Goal: Information Seeking & Learning: Learn about a topic

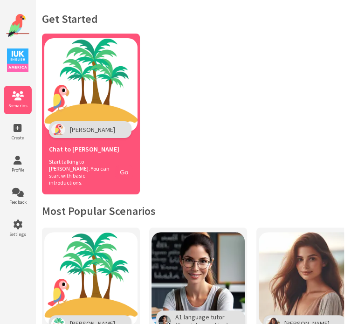
click at [123, 170] on button "Go" at bounding box center [124, 172] width 18 height 14
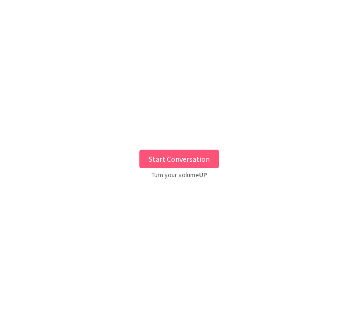
click at [211, 156] on button "Start Conversation" at bounding box center [179, 158] width 80 height 19
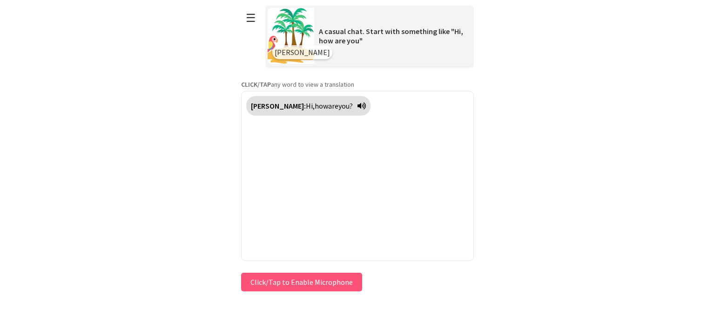
click at [311, 275] on button "Click/Tap to Enable Microphone" at bounding box center [301, 281] width 121 height 19
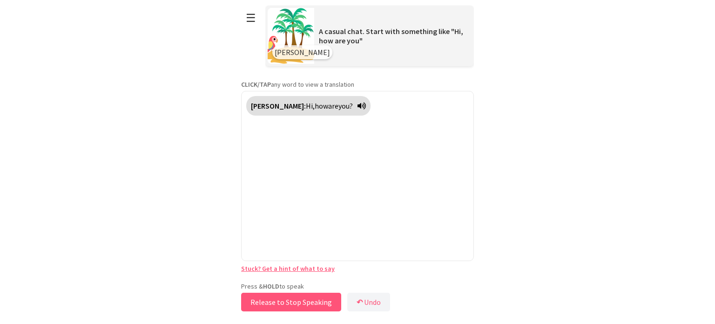
click at [308, 294] on button "Release to Stop Speaking" at bounding box center [291, 301] width 100 height 19
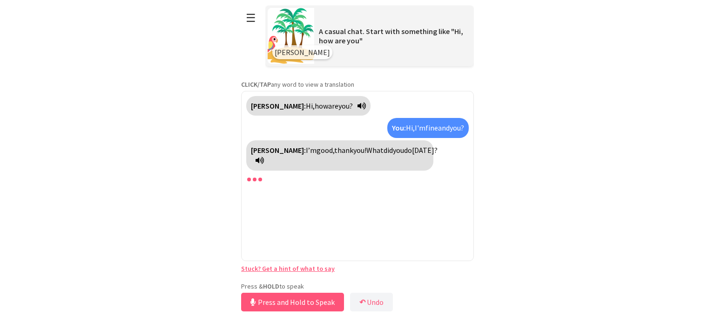
drag, startPoint x: 304, startPoint y: 297, endPoint x: 210, endPoint y: 280, distance: 95.6
click at [210, 280] on html "**********" at bounding box center [357, 162] width 715 height 324
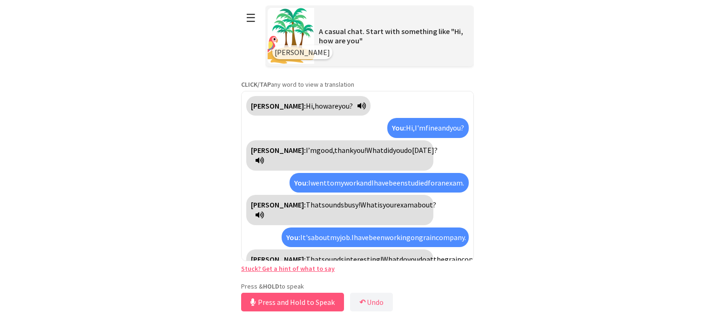
scroll to position [20, 0]
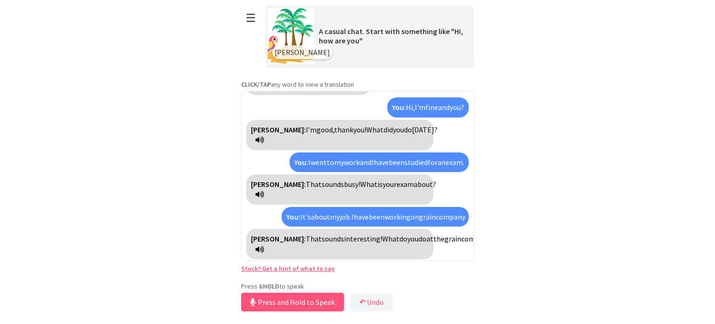
drag, startPoint x: 278, startPoint y: 297, endPoint x: 201, endPoint y: 284, distance: 78.0
click at [201, 284] on html "**********" at bounding box center [357, 162] width 715 height 324
drag, startPoint x: 374, startPoint y: 300, endPoint x: 354, endPoint y: 282, distance: 27.4
click at [354, 282] on div "**********" at bounding box center [357, 156] width 233 height 313
click at [317, 303] on button "Release to Stop Speaking" at bounding box center [291, 301] width 100 height 19
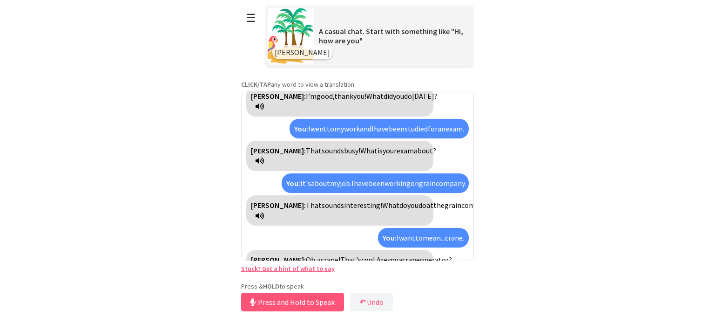
scroll to position [75, 0]
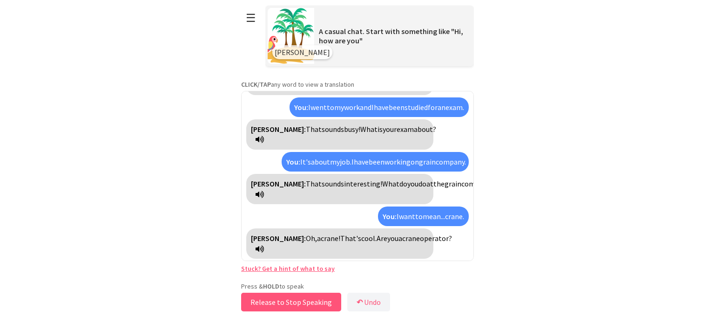
click at [307, 303] on button "Release to Stop Speaking" at bounding box center [291, 301] width 100 height 19
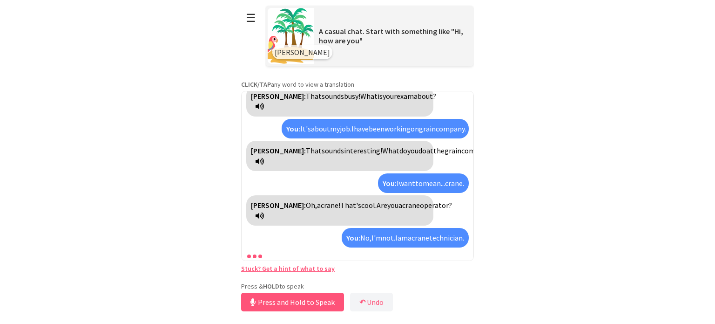
scroll to position [130, 0]
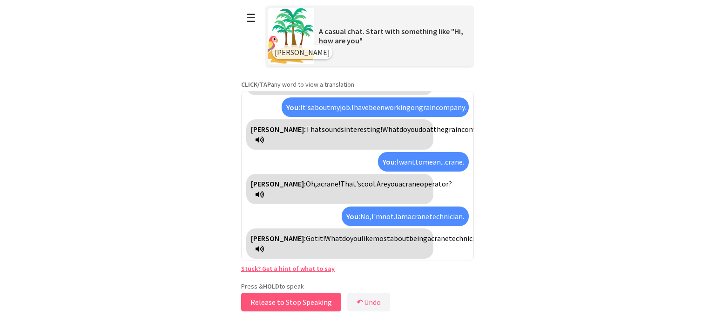
click at [307, 303] on button "Release to Stop Speaking" at bounding box center [291, 301] width 100 height 19
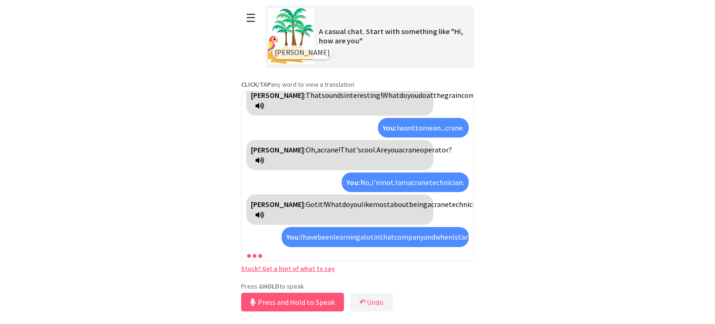
scroll to position [226, 0]
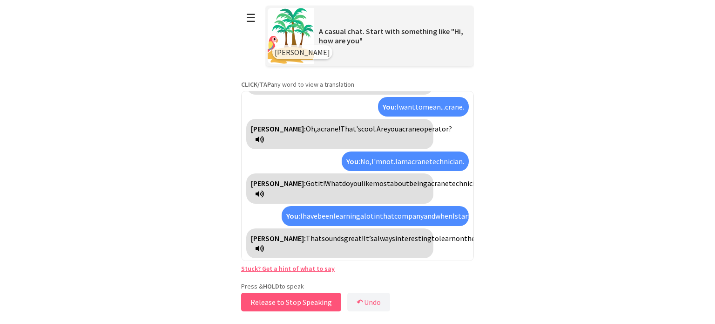
click at [319, 296] on button "Release to Stop Speaking" at bounding box center [291, 301] width 100 height 19
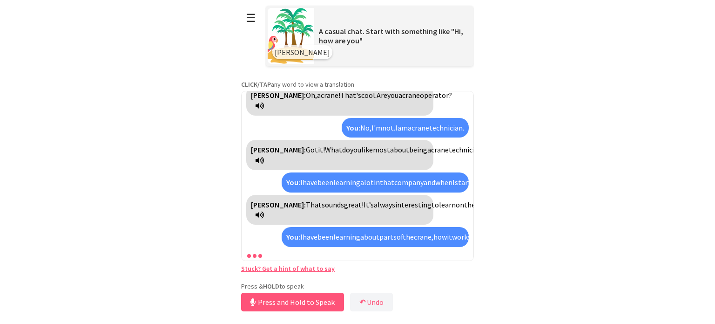
scroll to position [322, 0]
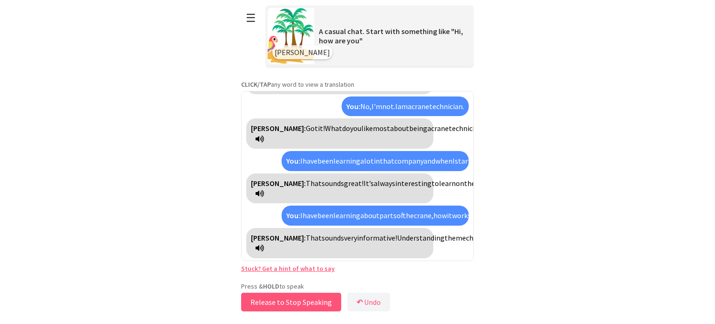
click at [319, 296] on button "Release to Stop Speaking" at bounding box center [291, 301] width 100 height 19
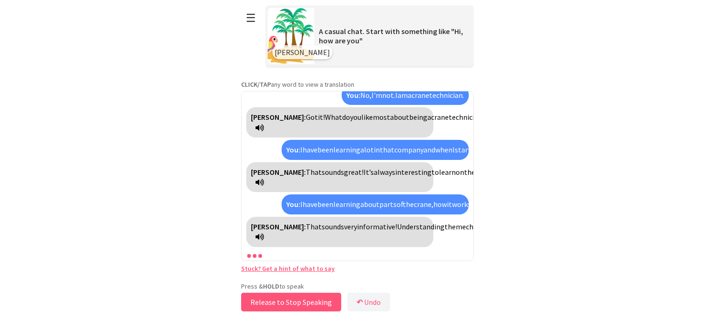
scroll to position [333, 0]
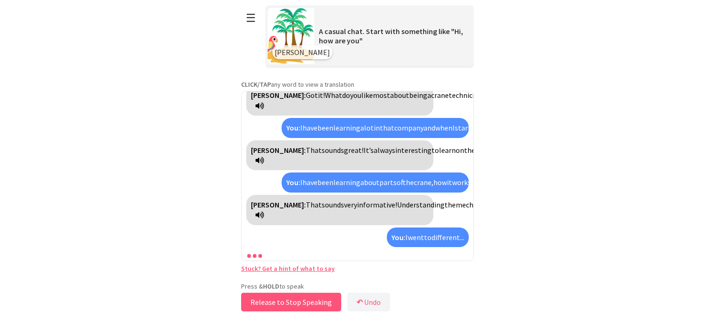
click at [319, 296] on button "Release to Stop Speaking" at bounding box center [291, 301] width 100 height 19
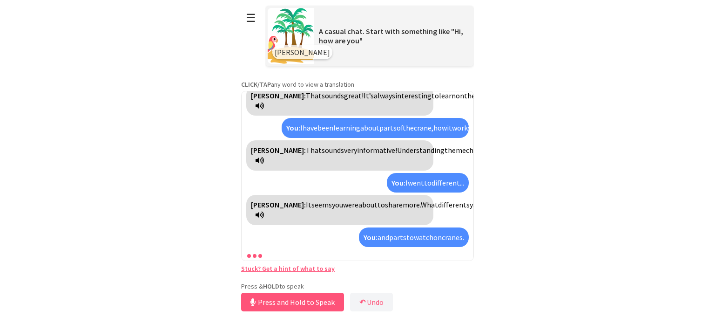
scroll to position [421, 0]
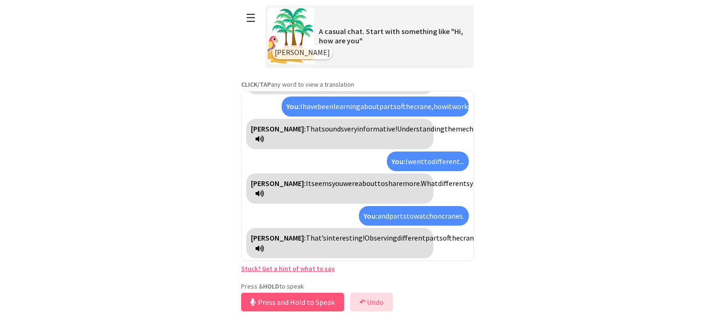
click at [357, 300] on b "↶" at bounding box center [363, 301] width 6 height 9
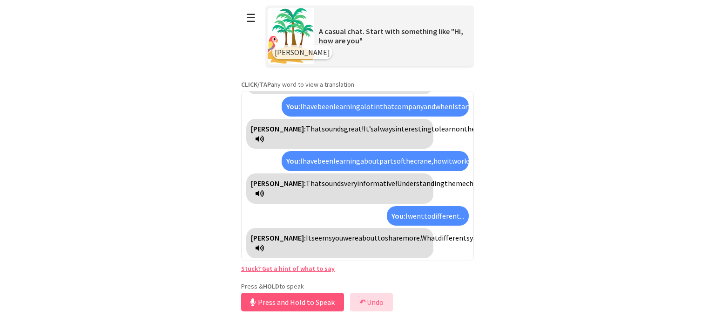
click at [357, 300] on b "↶" at bounding box center [363, 301] width 6 height 9
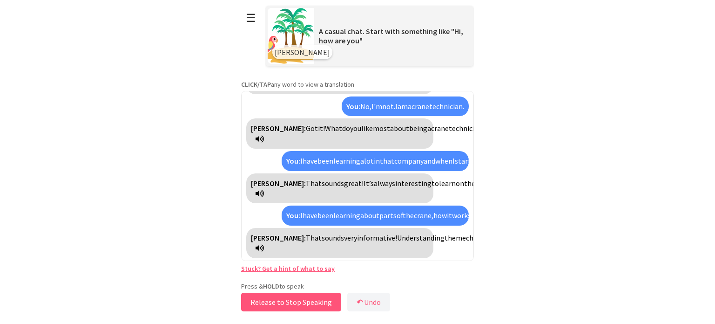
click at [319, 301] on button "Release to Stop Speaking" at bounding box center [291, 301] width 100 height 19
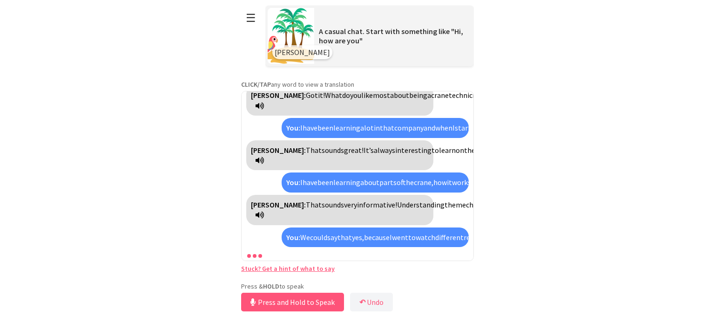
scroll to position [419, 0]
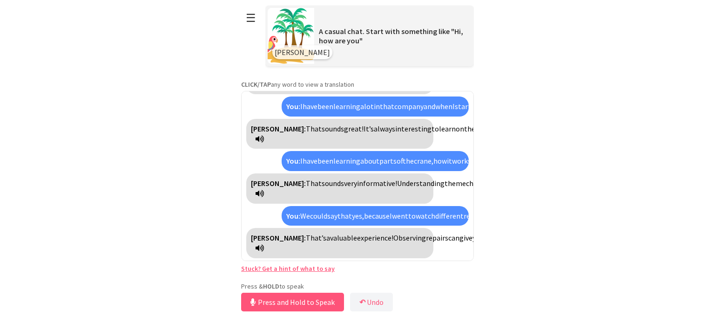
click at [216, 231] on html "**********" at bounding box center [357, 162] width 715 height 324
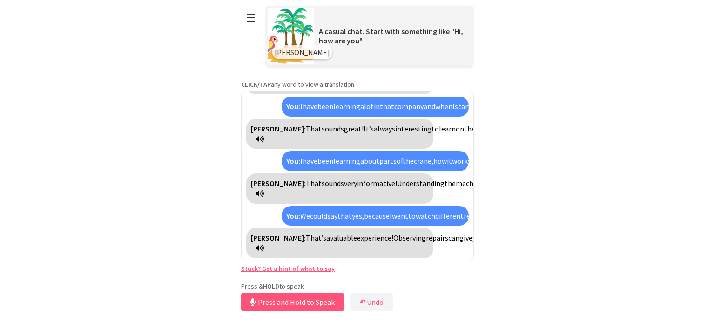
drag, startPoint x: 287, startPoint y: 234, endPoint x: 297, endPoint y: 242, distance: 12.3
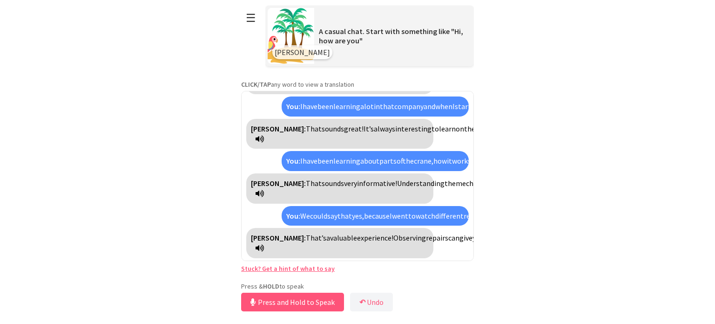
click at [269, 82] on strong "CLICK/TAP" at bounding box center [256, 84] width 30 height 8
click at [357, 233] on span "into" at bounding box center [517, 237] width 14 height 9
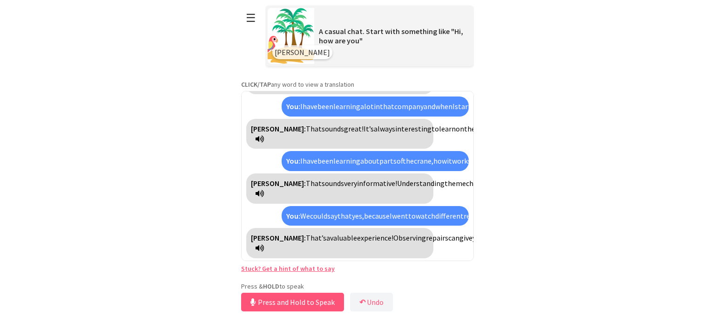
drag, startPoint x: 304, startPoint y: 237, endPoint x: 289, endPoint y: 238, distance: 15.4
click at [259, 305] on button "Release to Stop Speaking" at bounding box center [291, 301] width 100 height 19
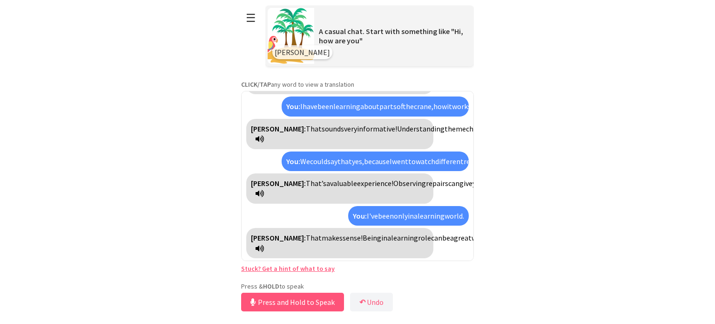
scroll to position [505, 0]
click at [268, 298] on button "Release to Stop Speaking" at bounding box center [291, 301] width 100 height 19
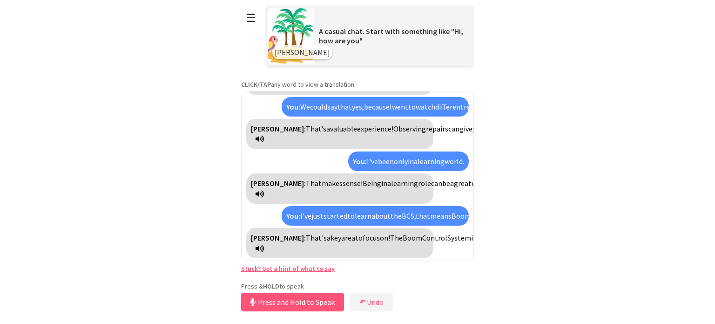
scroll to position [601, 0]
click at [268, 298] on button "Release to Stop Speaking" at bounding box center [291, 301] width 100 height 19
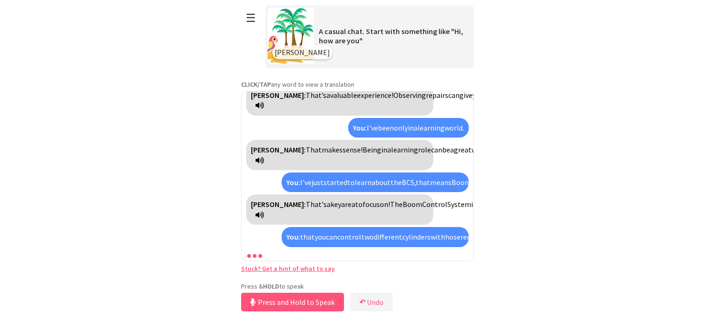
scroll to position [708, 0]
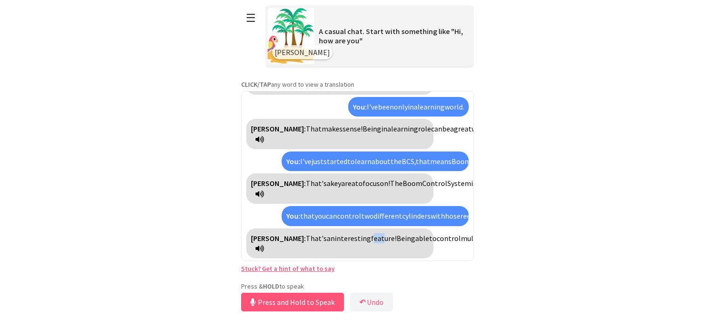
drag, startPoint x: 337, startPoint y: 196, endPoint x: 348, endPoint y: 197, distance: 11.2
click at [357, 233] on span "feature!" at bounding box center [384, 237] width 26 height 9
click at [357, 211] on div "Polly: Hi, how are you? You: Hi, I'm fine and you? Polly: I’m good, thank you! …" at bounding box center [357, 176] width 233 height 170
click at [357, 233] on span "feature!" at bounding box center [384, 237] width 26 height 9
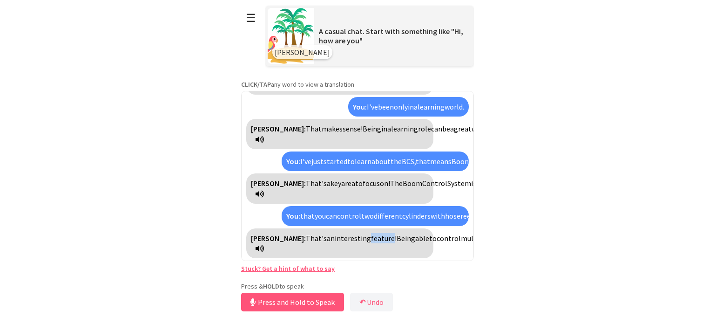
copy span "feature"
click at [284, 304] on button "Release to Stop Speaking" at bounding box center [291, 301] width 100 height 19
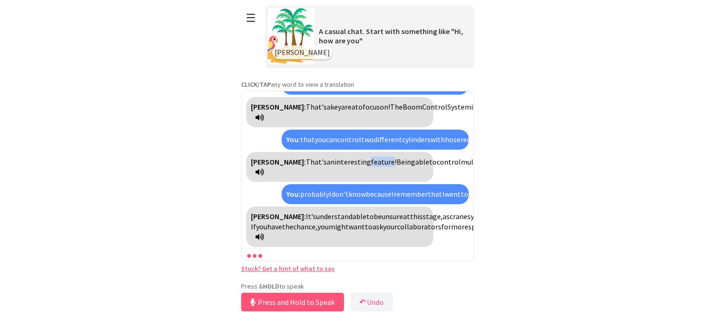
scroll to position [930, 0]
drag, startPoint x: 321, startPoint y: 298, endPoint x: 209, endPoint y: 307, distance: 113.1
click at [209, 307] on html "**********" at bounding box center [357, 162] width 715 height 324
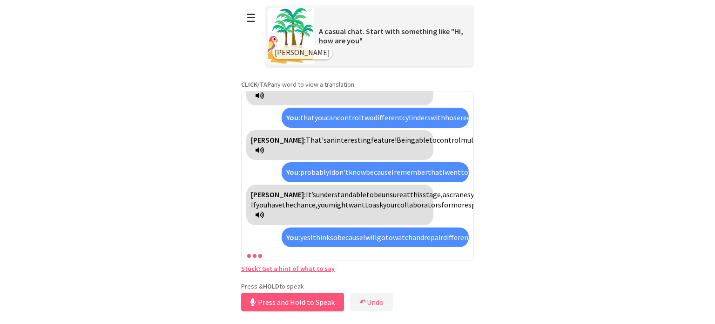
scroll to position [1151, 0]
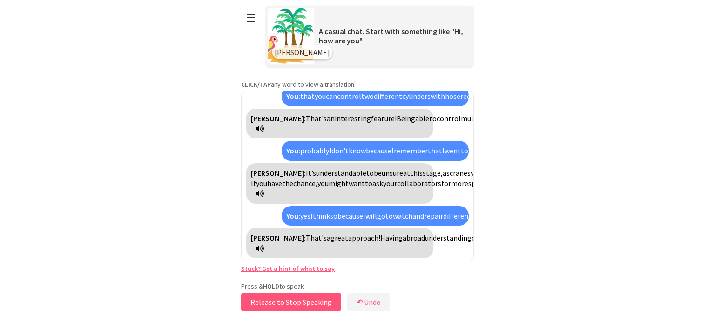
click at [296, 294] on button "Release to Stop Speaking" at bounding box center [291, 301] width 100 height 19
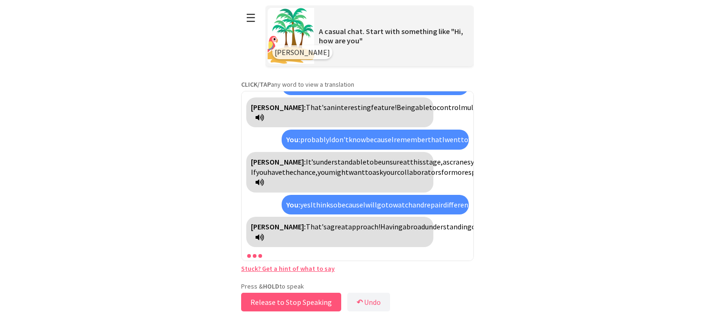
click at [296, 294] on button "Release to Stop Speaking" at bounding box center [291, 301] width 100 height 19
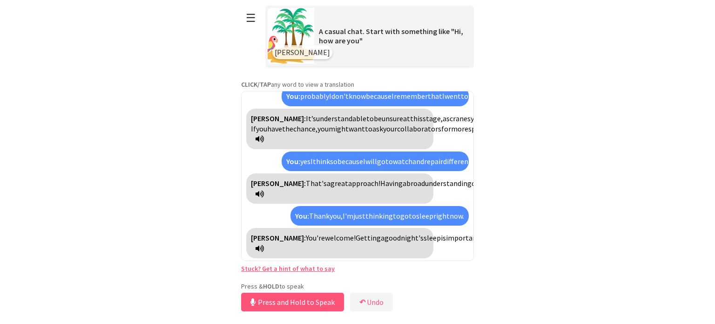
scroll to position [1237, 0]
click at [296, 294] on button "Release to Stop Speaking" at bounding box center [291, 301] width 100 height 19
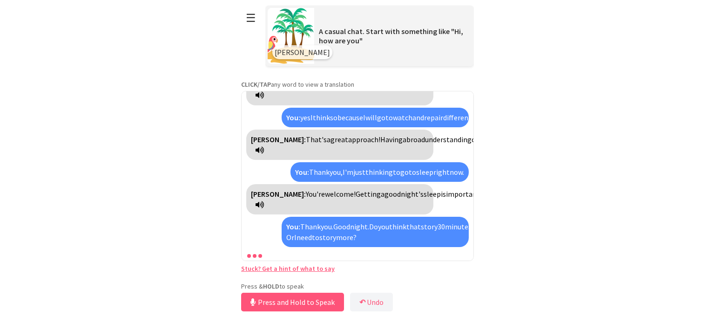
scroll to position [1375, 0]
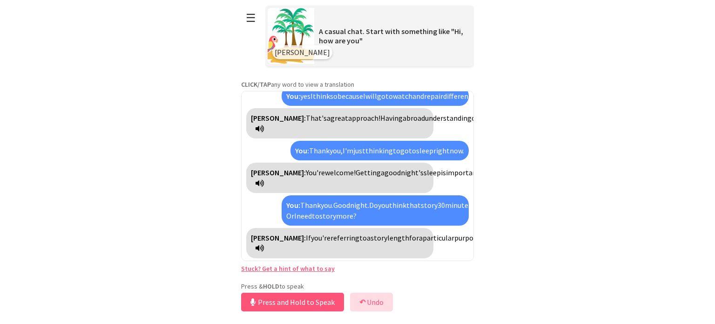
click at [357, 305] on button "↶ Undo" at bounding box center [371, 301] width 43 height 19
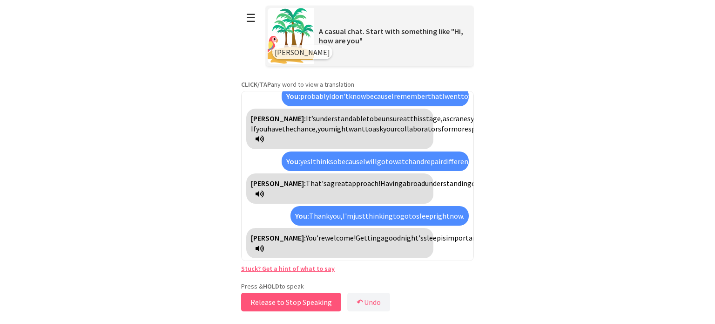
click at [313, 306] on button "Release to Stop Speaking" at bounding box center [291, 301] width 100 height 19
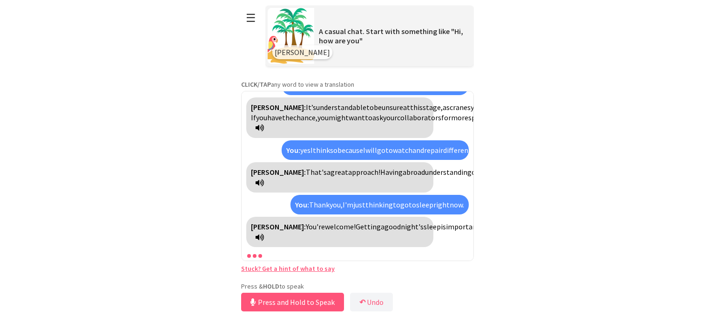
scroll to position [1248, 0]
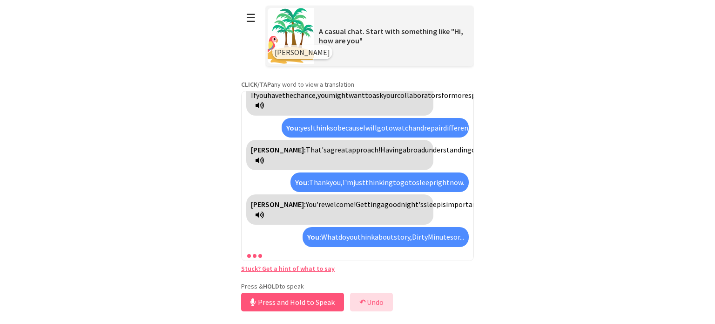
click at [357, 300] on button "↶ Undo" at bounding box center [371, 301] width 43 height 19
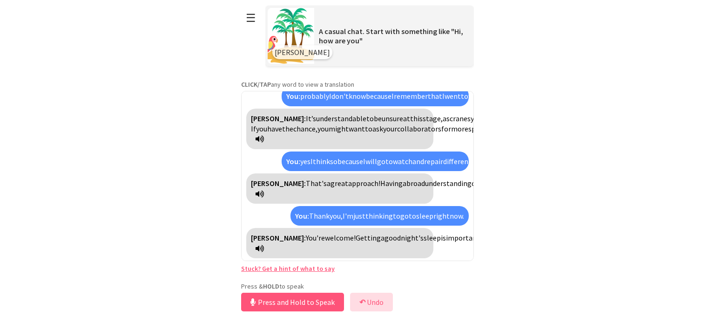
scroll to position [1237, 0]
click at [323, 303] on button "Release to Stop Speaking" at bounding box center [291, 301] width 100 height 19
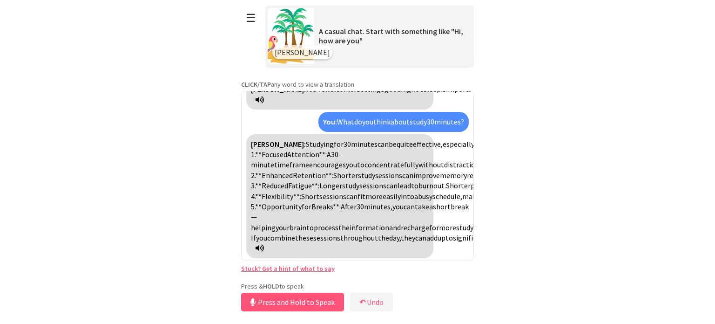
scroll to position [1399, 0]
